Goal: Transaction & Acquisition: Purchase product/service

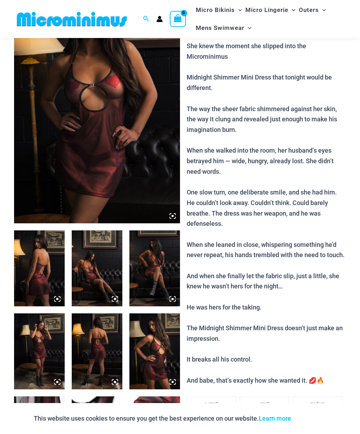
scroll to position [10, 0]
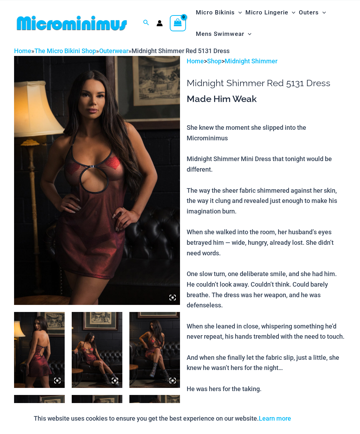
click at [159, 153] on img at bounding box center [97, 180] width 166 height 249
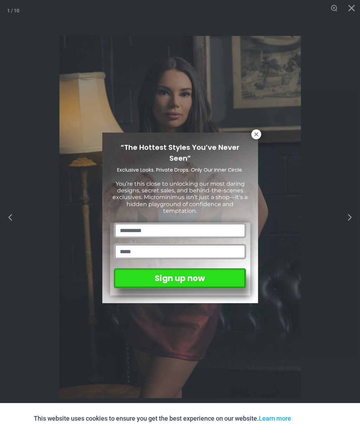
click at [259, 134] on icon at bounding box center [256, 134] width 6 height 6
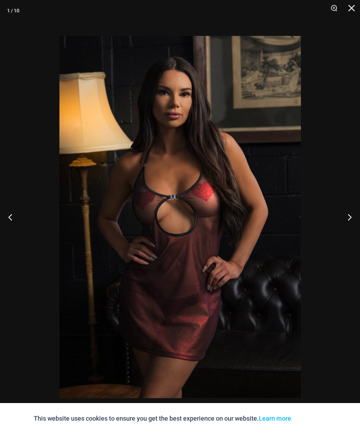
click at [354, 218] on button "Next" at bounding box center [347, 217] width 26 height 35
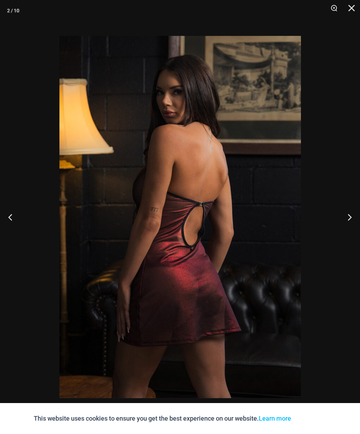
click at [357, 216] on button "Next" at bounding box center [347, 217] width 26 height 35
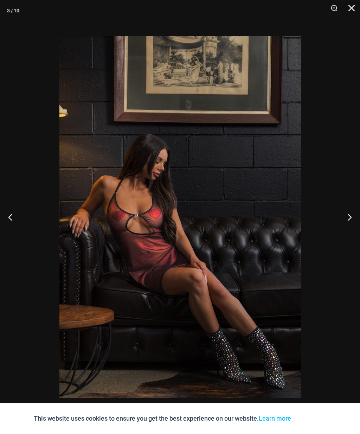
click at [354, 213] on button "Next" at bounding box center [347, 217] width 26 height 35
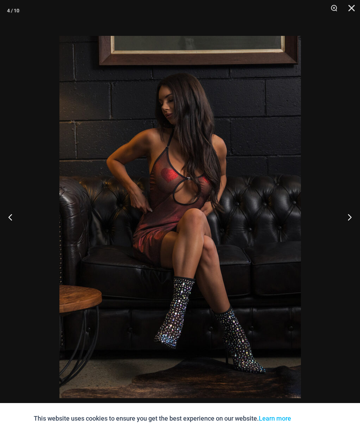
click at [350, 217] on button "Next" at bounding box center [347, 217] width 26 height 35
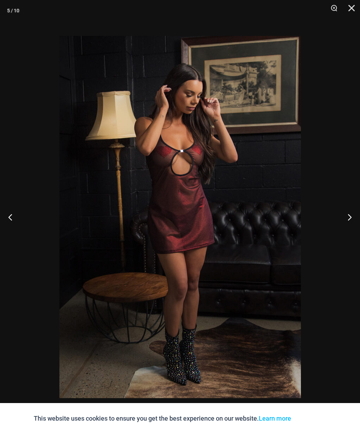
click at [351, 217] on button "Next" at bounding box center [347, 217] width 26 height 35
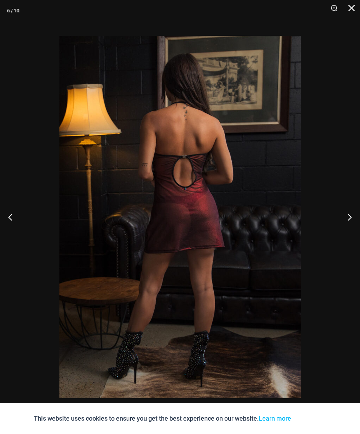
click at [349, 220] on button "Next" at bounding box center [347, 217] width 26 height 35
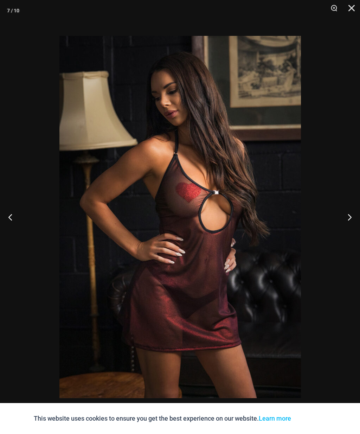
click at [349, 219] on button "Next" at bounding box center [347, 217] width 26 height 35
